Goal: Find specific page/section: Find specific page/section

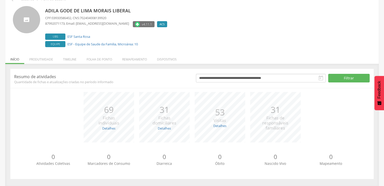
scroll to position [29, 0]
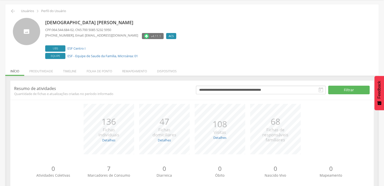
scroll to position [25, 0]
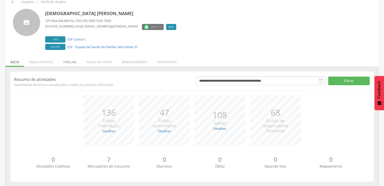
click at [72, 62] on li "Timeline" at bounding box center [69, 61] width 23 height 12
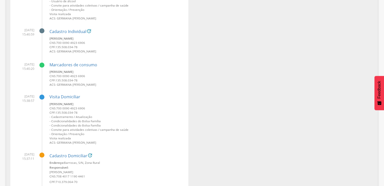
scroll to position [0, 0]
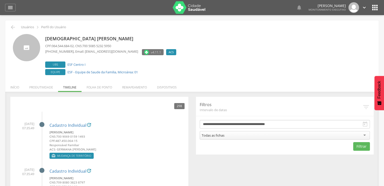
click at [376, 7] on icon "" at bounding box center [375, 8] width 8 height 8
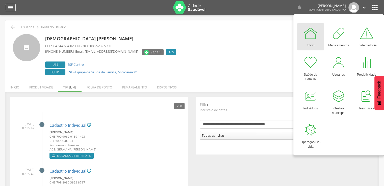
click at [7, 6] on div "" at bounding box center [10, 8] width 11 height 8
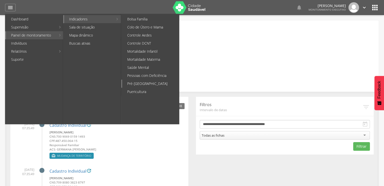
click at [149, 83] on link "Pré-[GEOGRAPHIC_DATA]" at bounding box center [150, 84] width 57 height 8
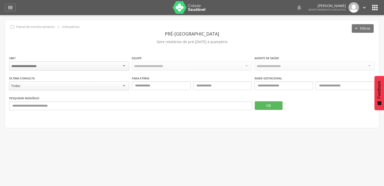
click at [123, 66] on div at bounding box center [69, 66] width 120 height 9
click at [269, 106] on button "OK" at bounding box center [269, 105] width 28 height 9
